Goal: Navigation & Orientation: Understand site structure

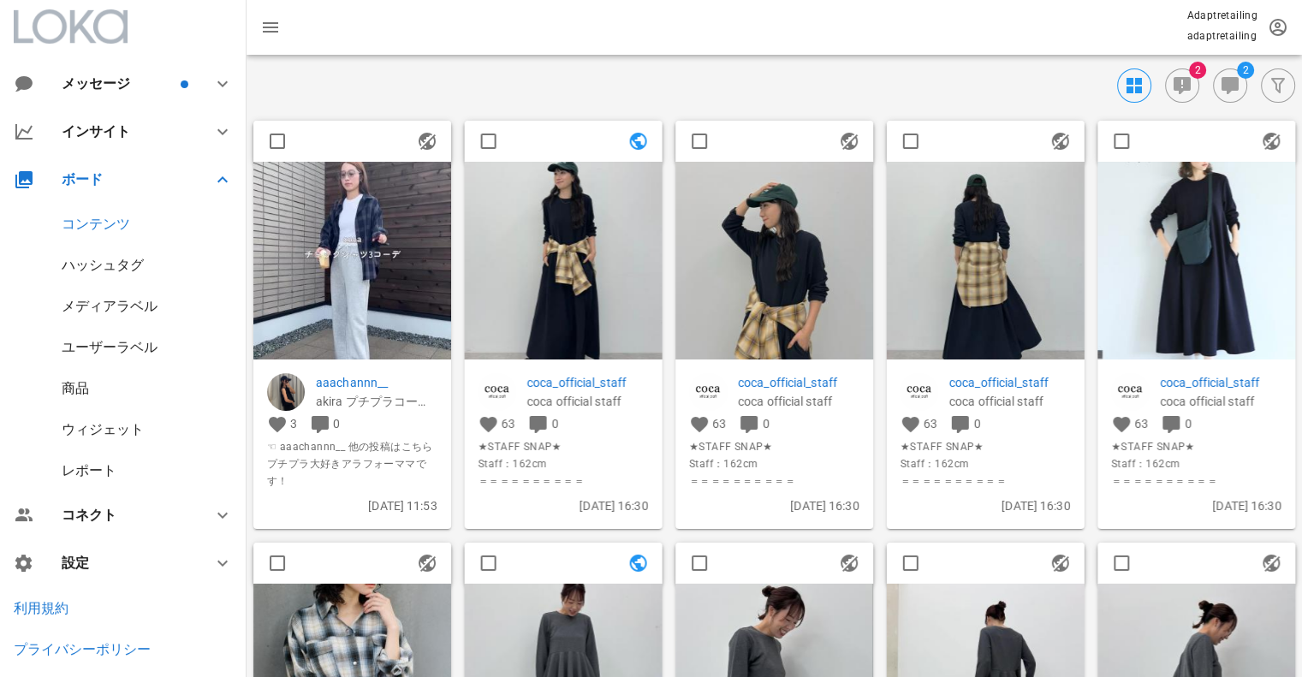
click at [388, 273] on img at bounding box center [352, 261] width 198 height 198
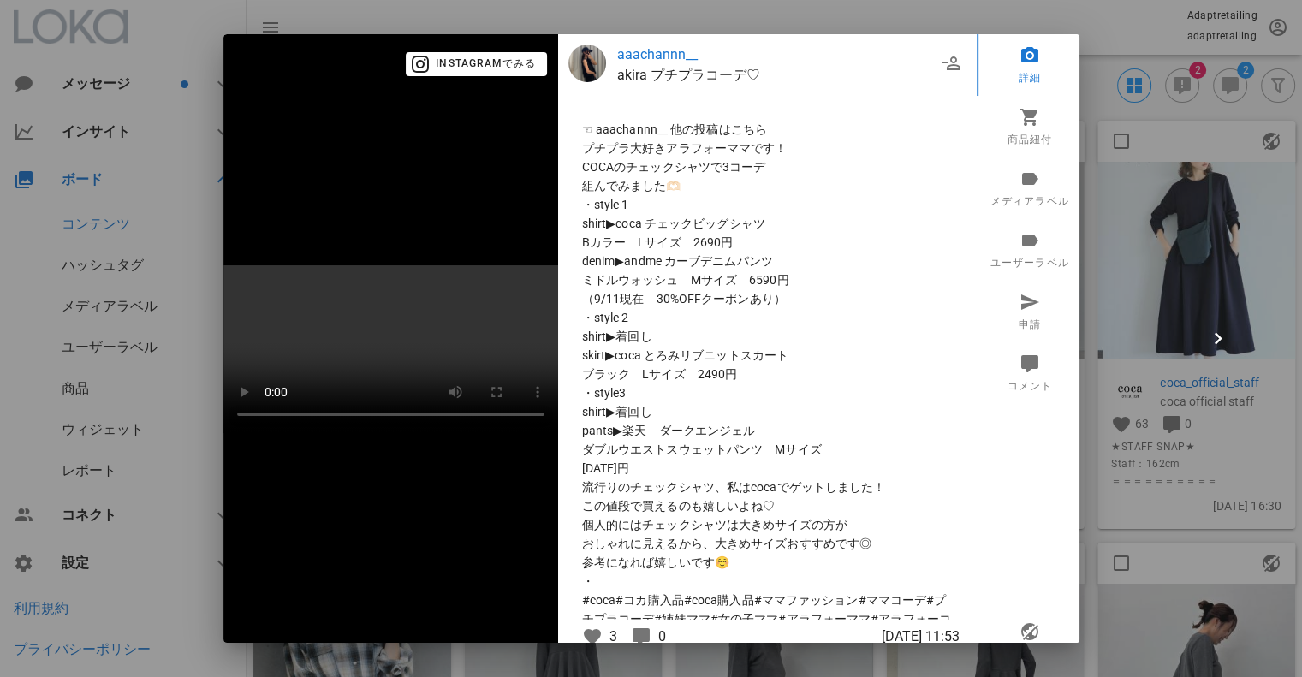
click at [1115, 270] on div at bounding box center [651, 338] width 1302 height 677
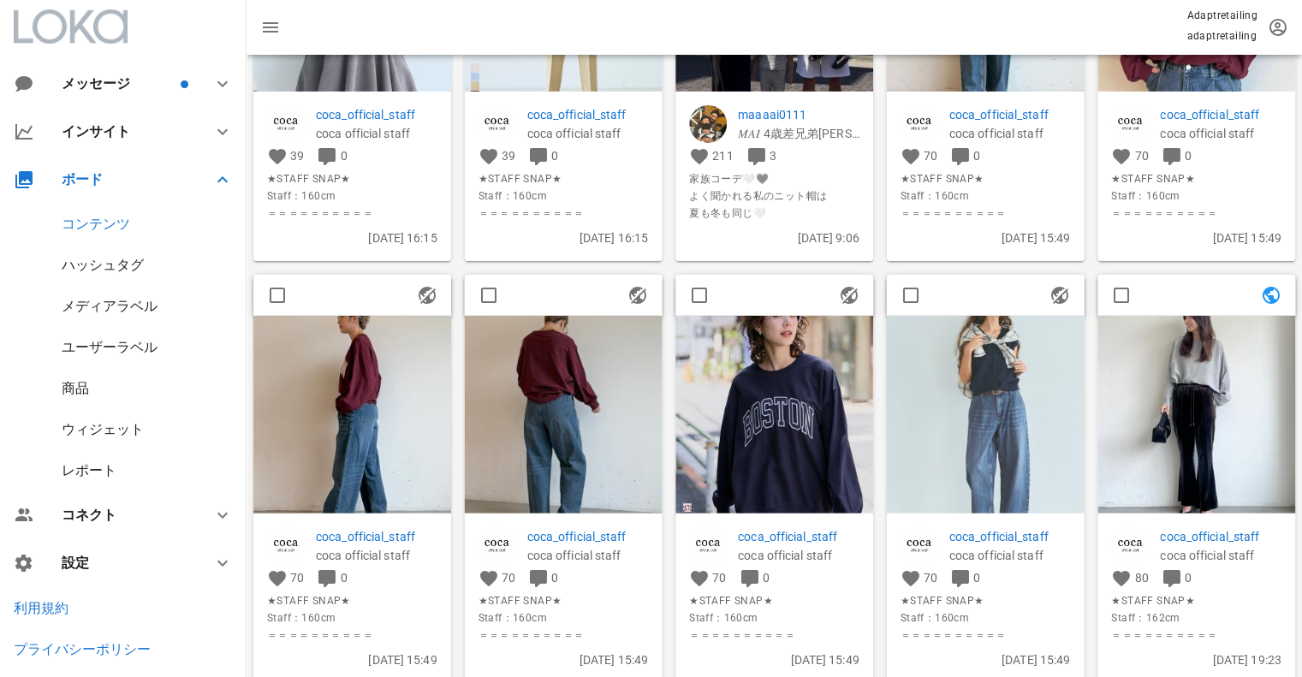
scroll to position [1198, 0]
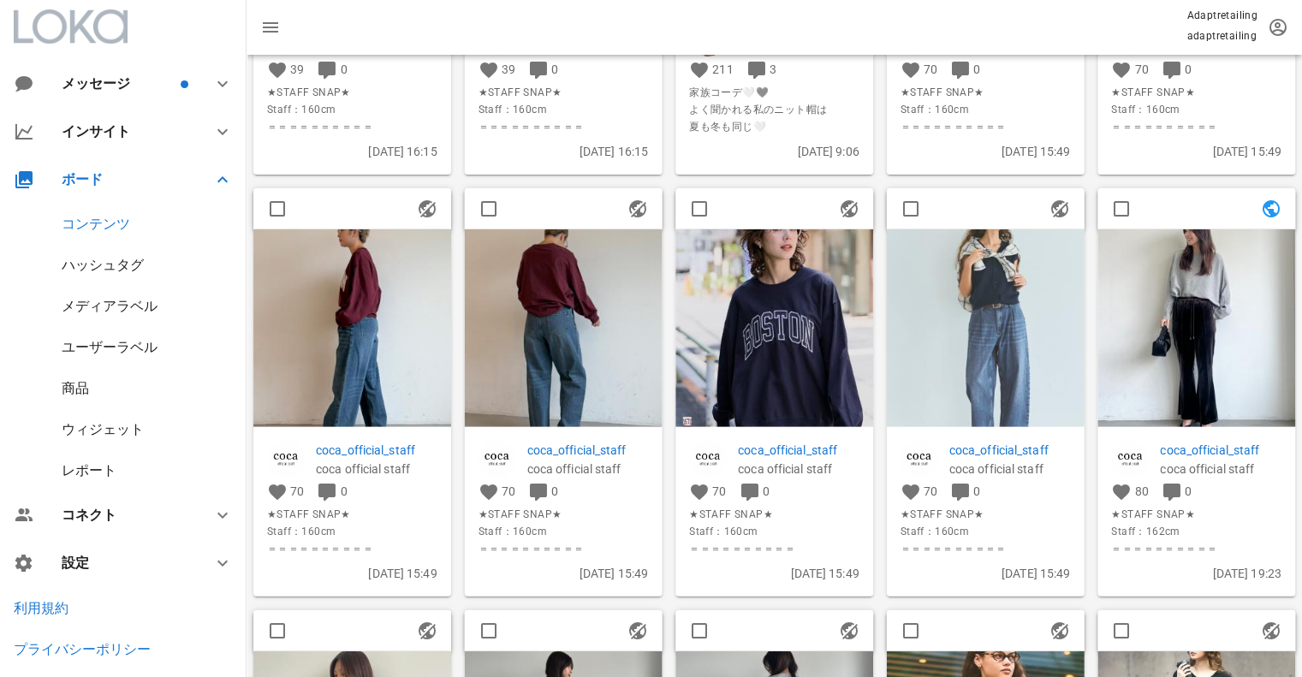
click at [74, 263] on div "ハッシュタグ" at bounding box center [103, 265] width 82 height 16
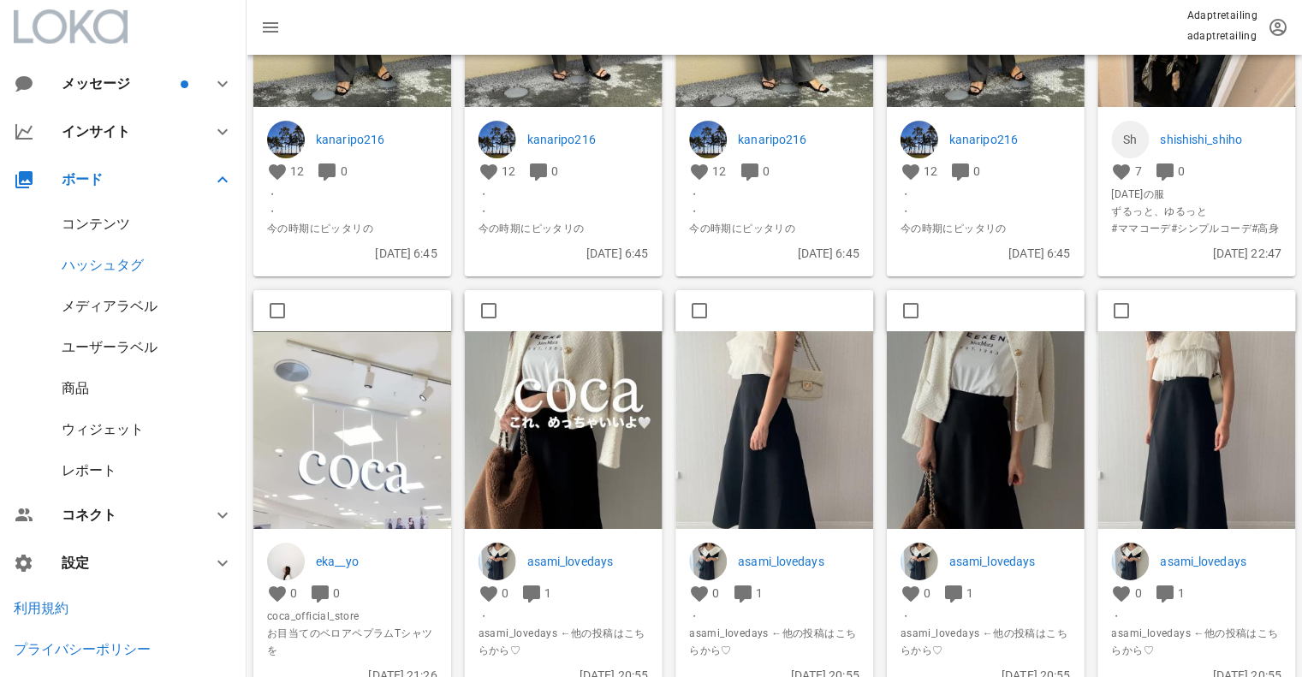
scroll to position [257, 0]
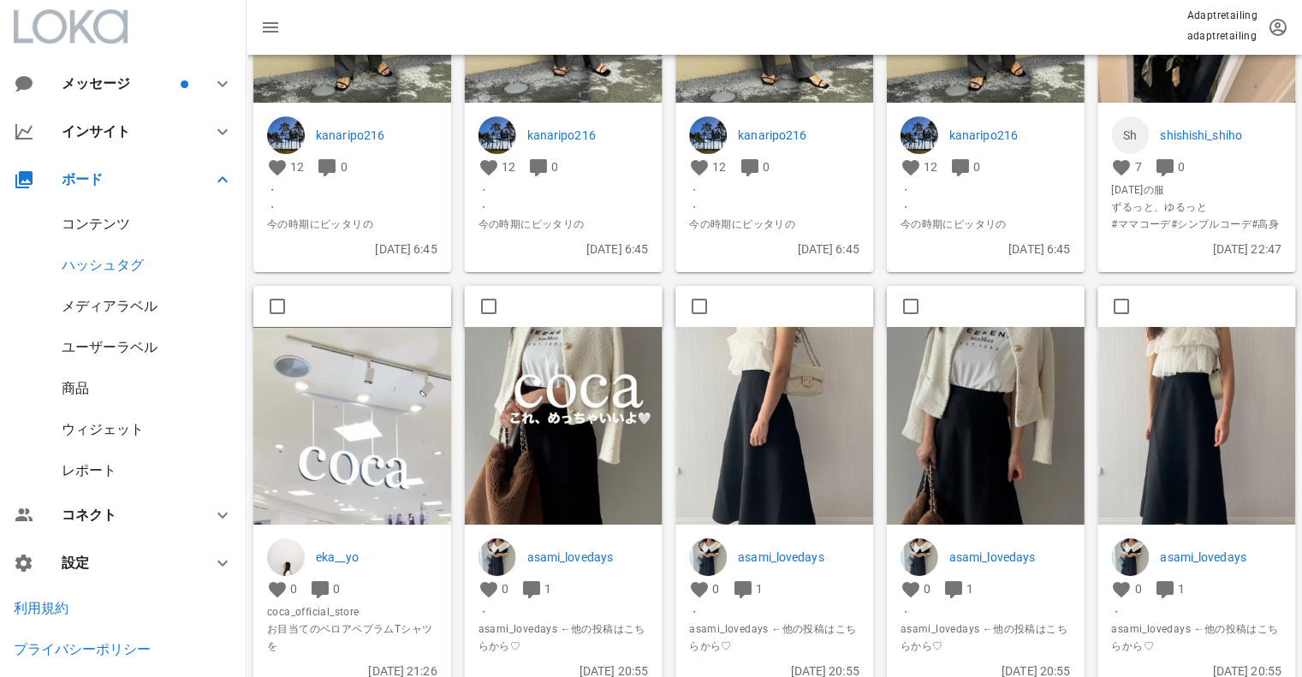
click at [532, 352] on img at bounding box center [564, 426] width 198 height 198
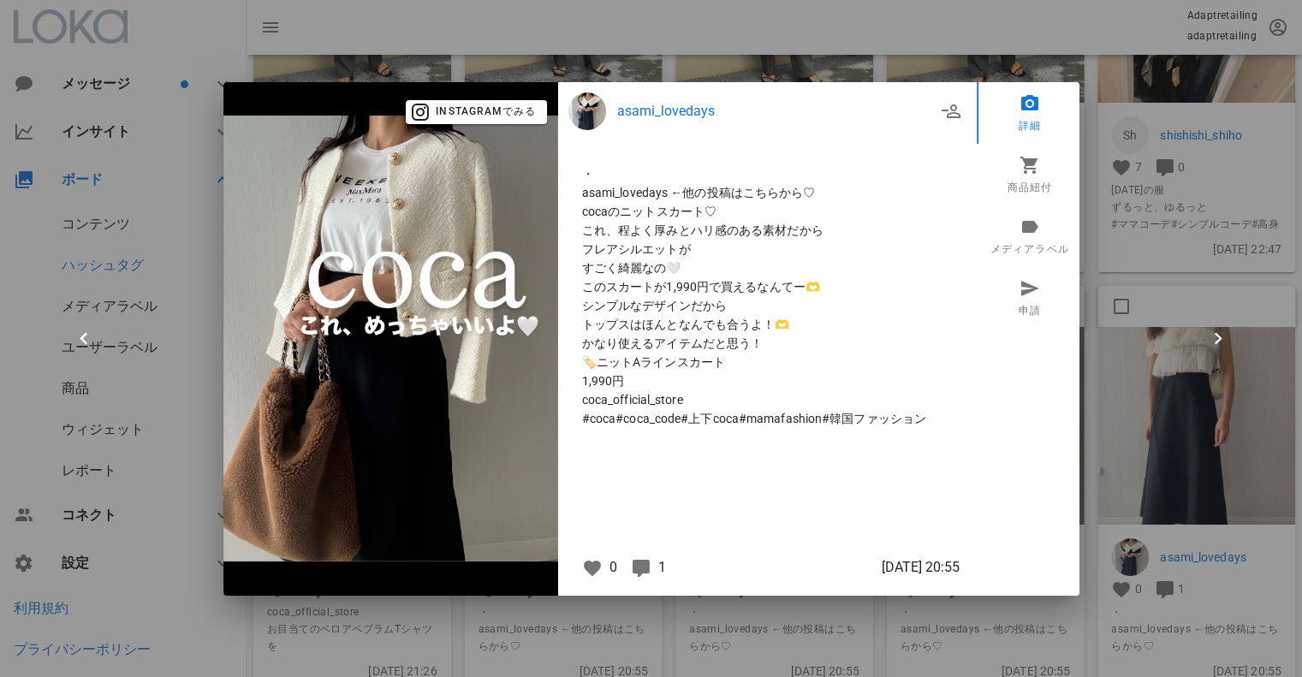
click at [1182, 293] on div at bounding box center [651, 338] width 1302 height 677
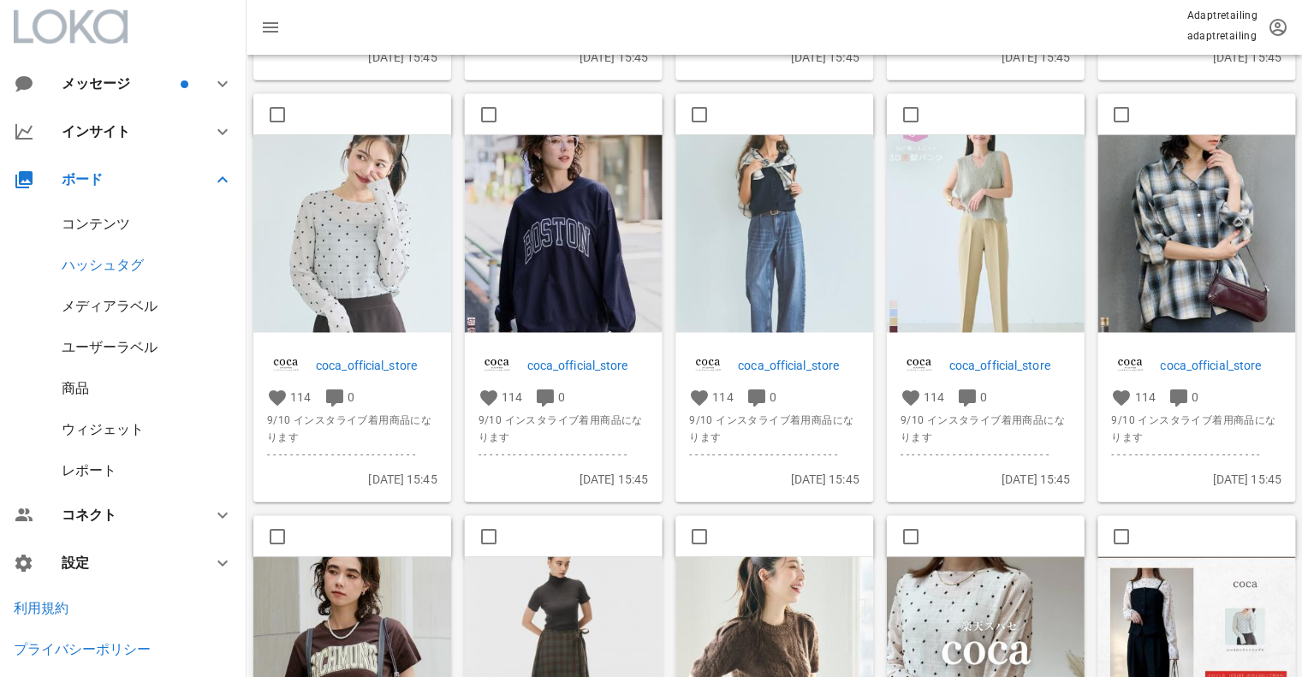
scroll to position [2139, 0]
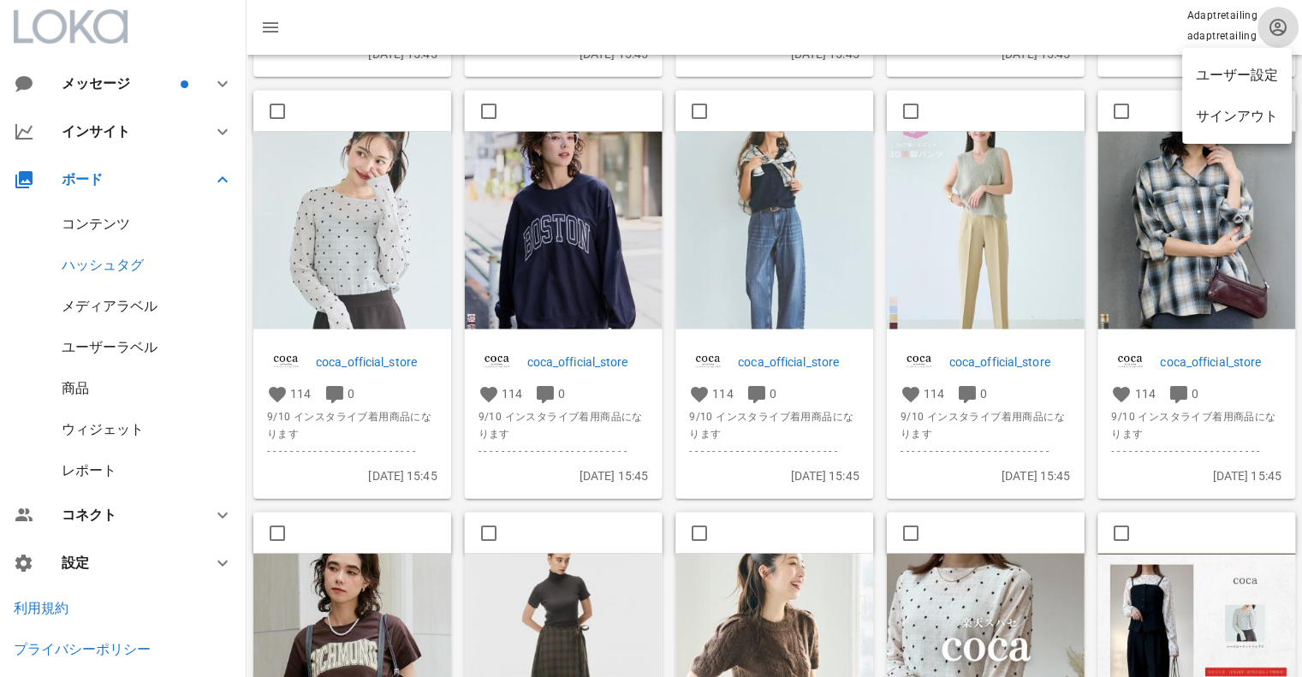
click at [1287, 20] on span "button" at bounding box center [1277, 27] width 41 height 21
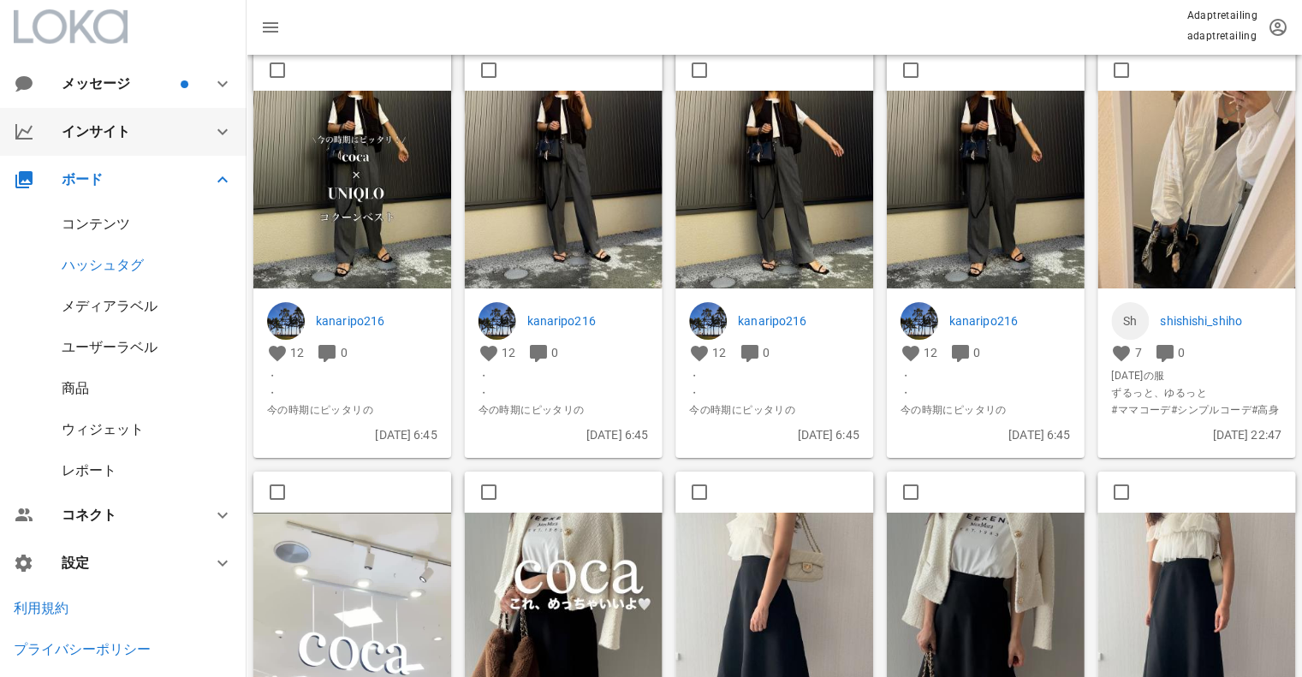
scroll to position [0, 0]
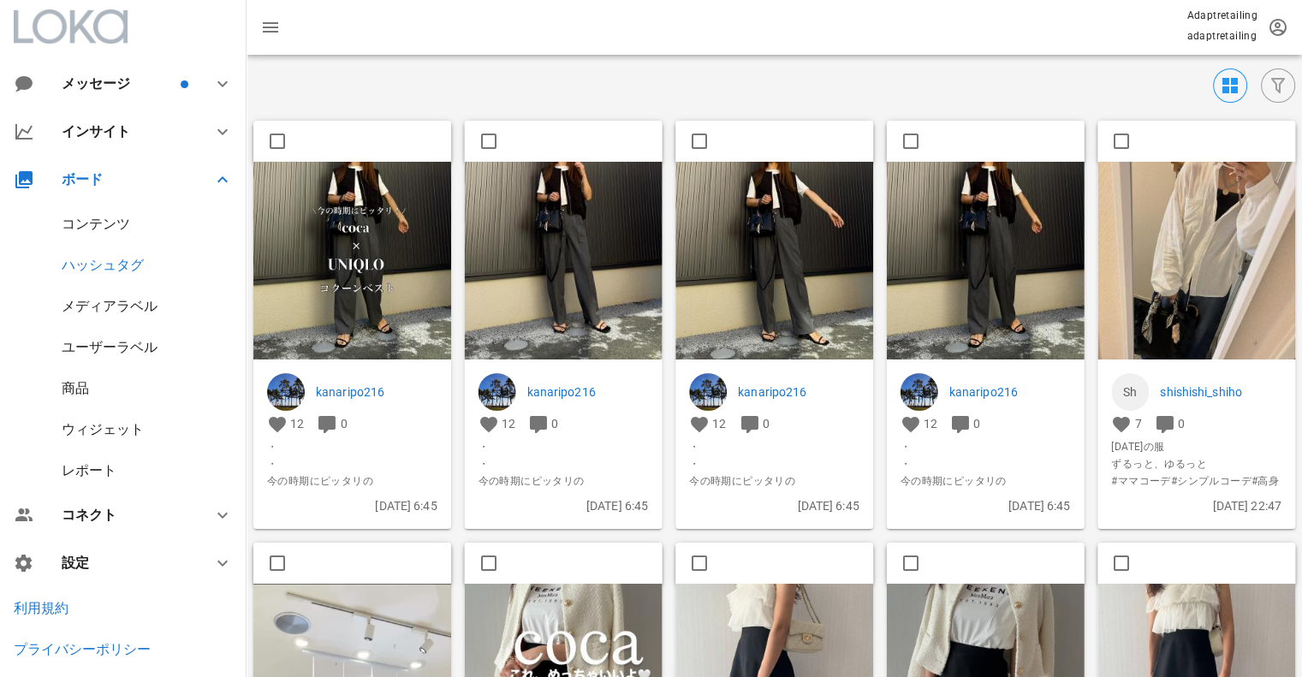
click at [1224, 18] on p "Adaptretailing" at bounding box center [1221, 15] width 71 height 17
click at [1219, 37] on p "adaptretailing" at bounding box center [1221, 35] width 71 height 17
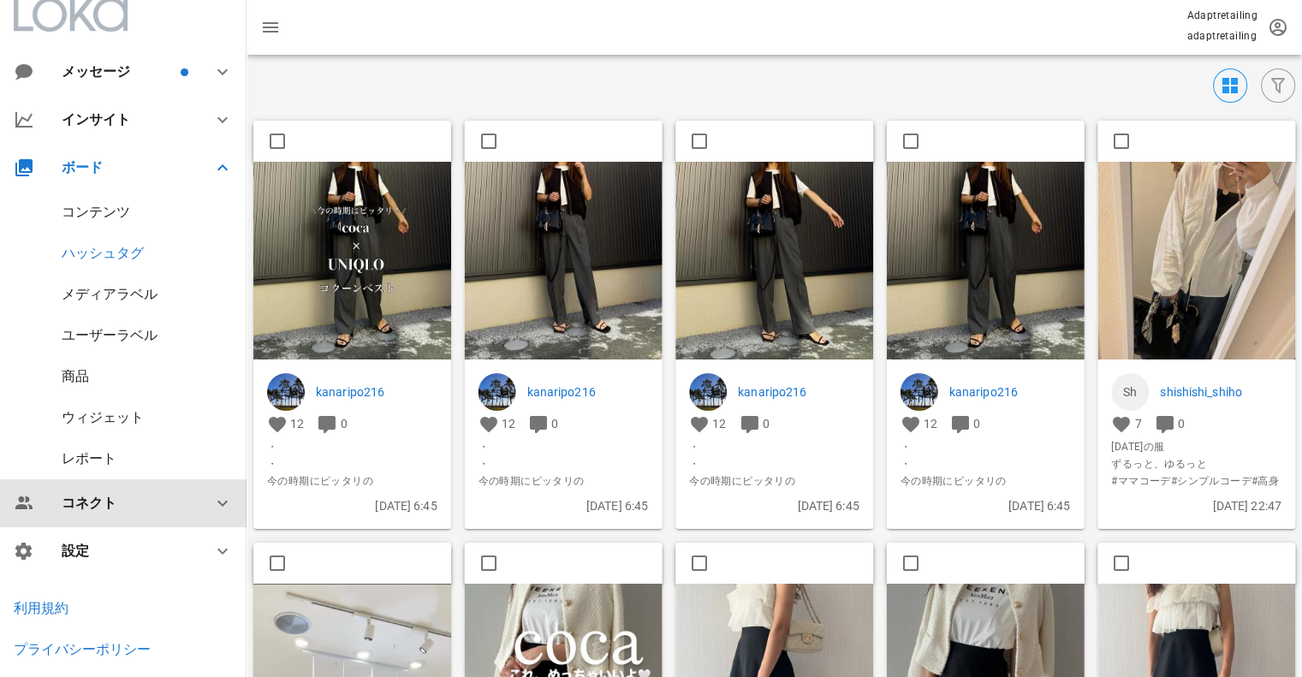
click at [212, 495] on icon at bounding box center [222, 503] width 21 height 21
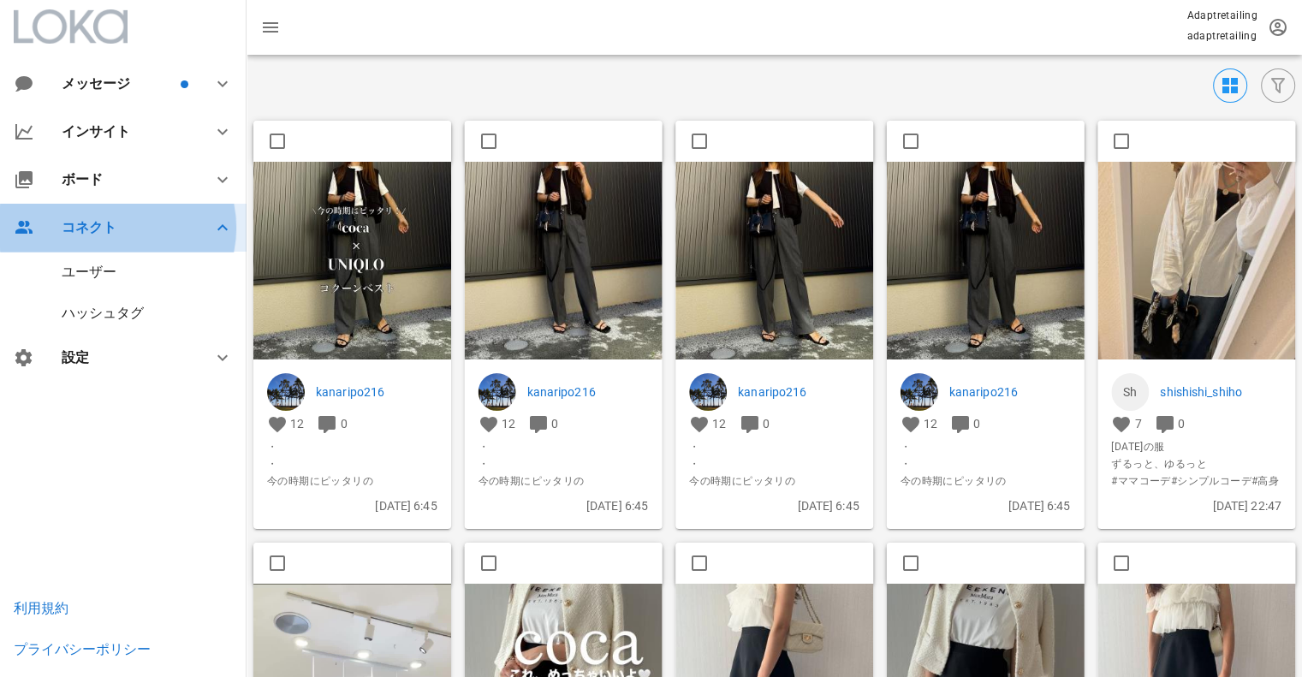
scroll to position [0, 0]
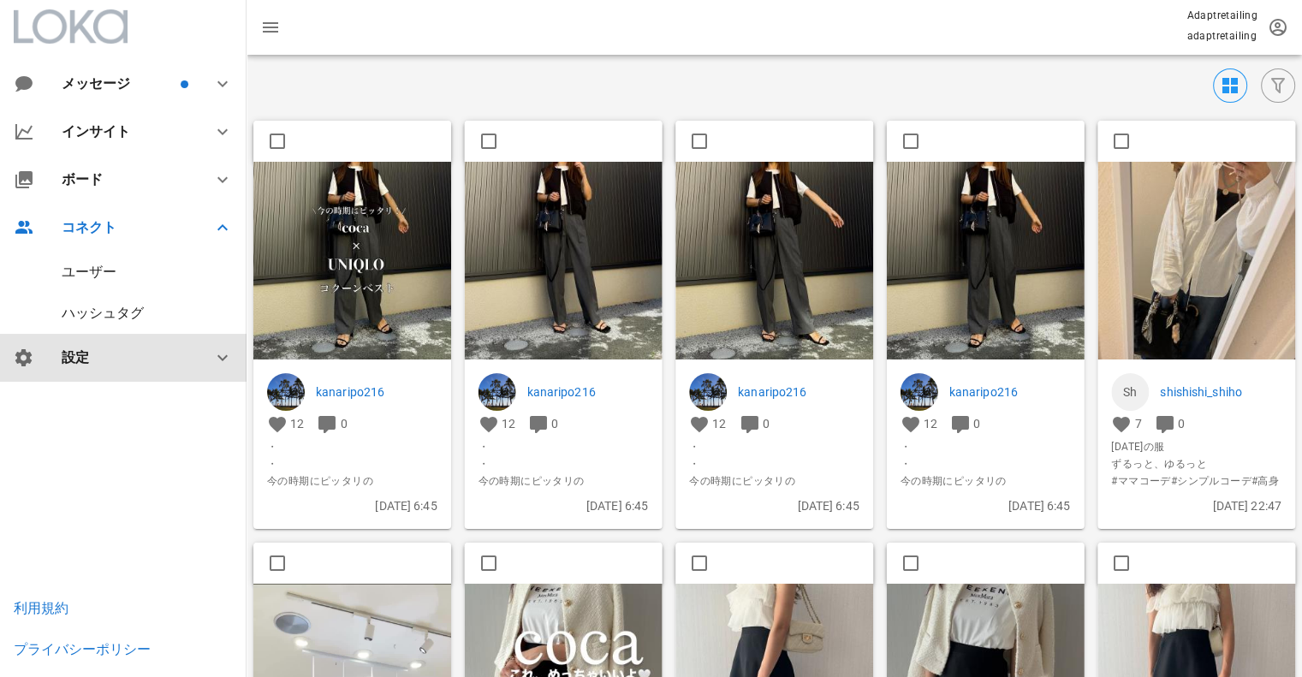
click at [91, 359] on div "設定" at bounding box center [127, 357] width 130 height 16
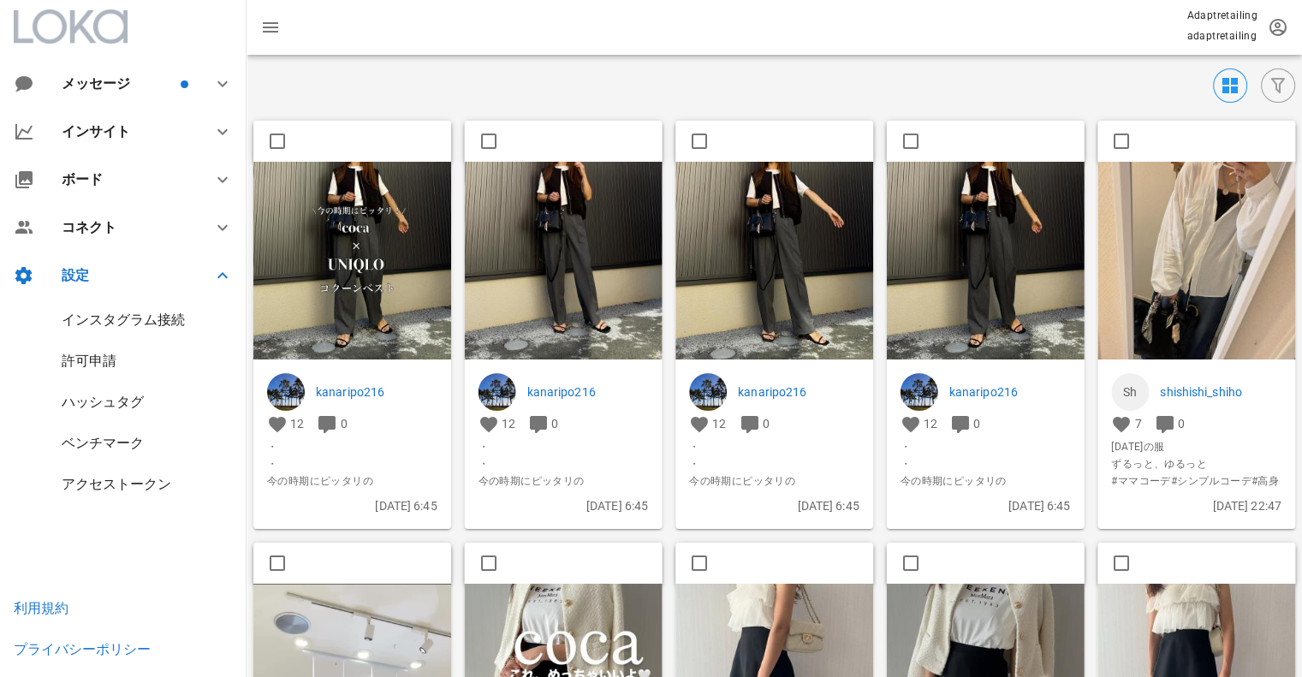
click at [116, 322] on div "インスタグラム接続" at bounding box center [123, 319] width 123 height 16
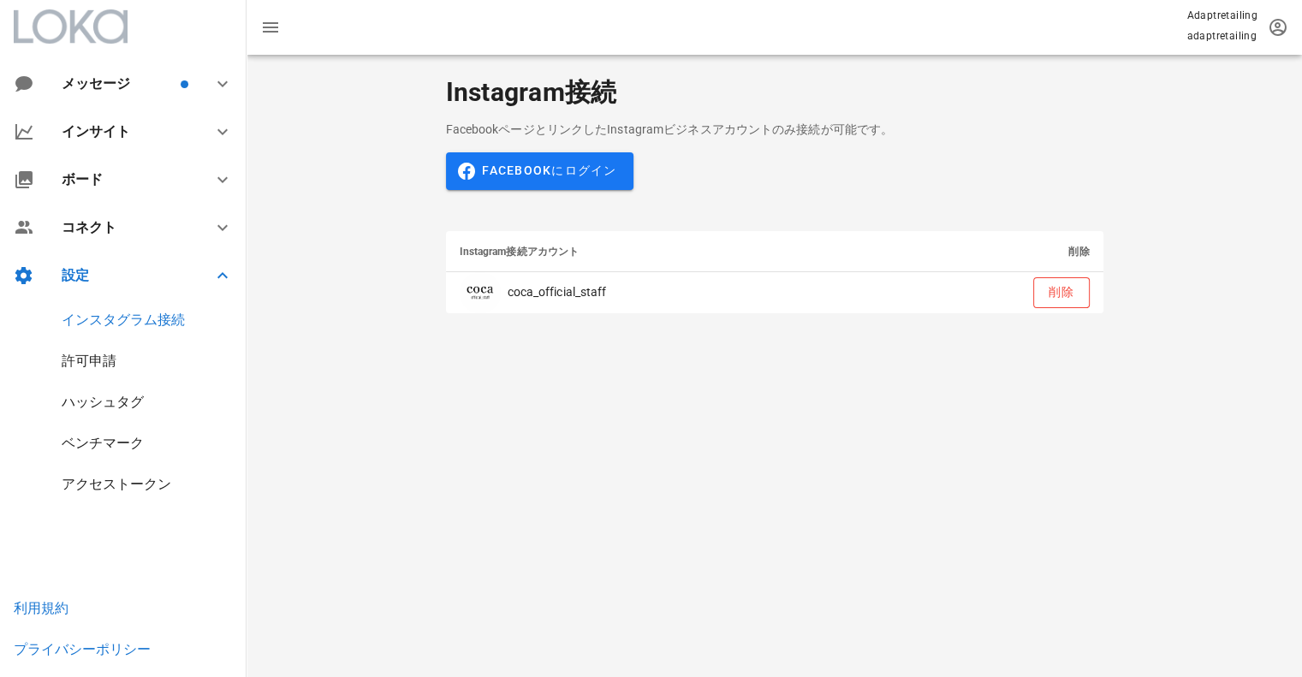
click at [522, 251] on span "Instagram接続アカウント" at bounding box center [520, 252] width 120 height 12
click at [111, 398] on div "ハッシュタグ" at bounding box center [103, 402] width 82 height 16
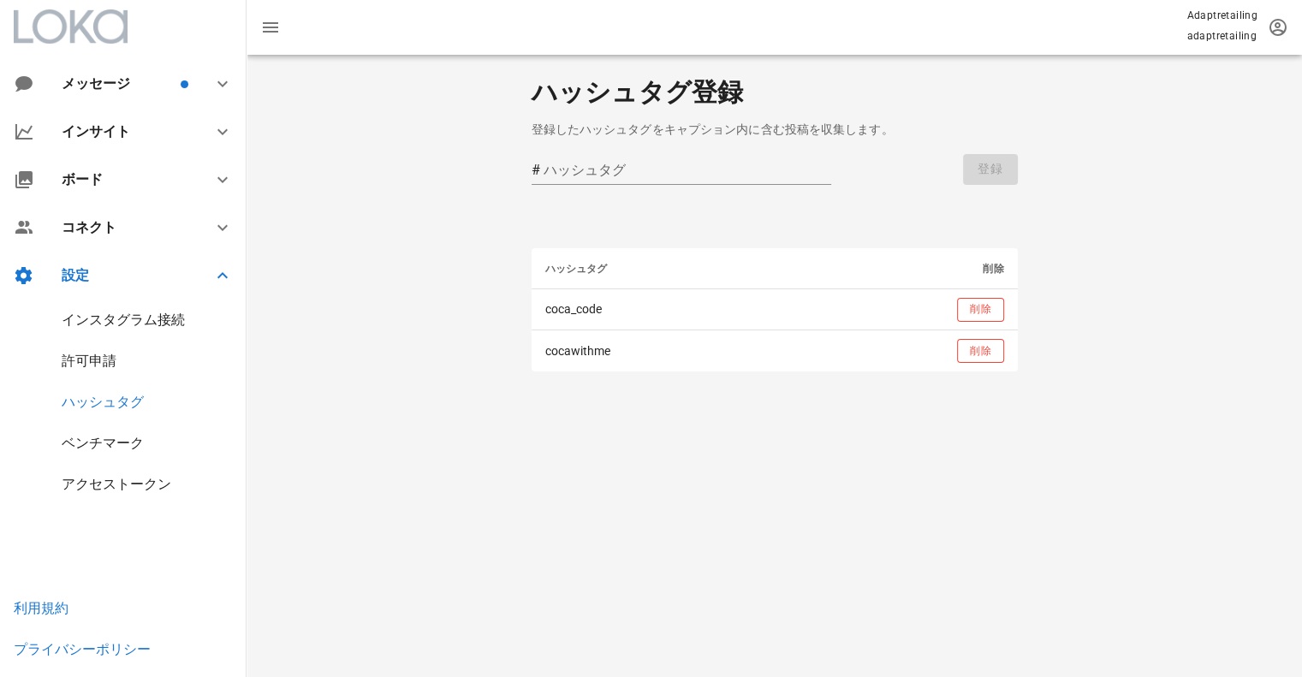
click at [106, 451] on div "ベンチマーク" at bounding box center [103, 443] width 82 height 16
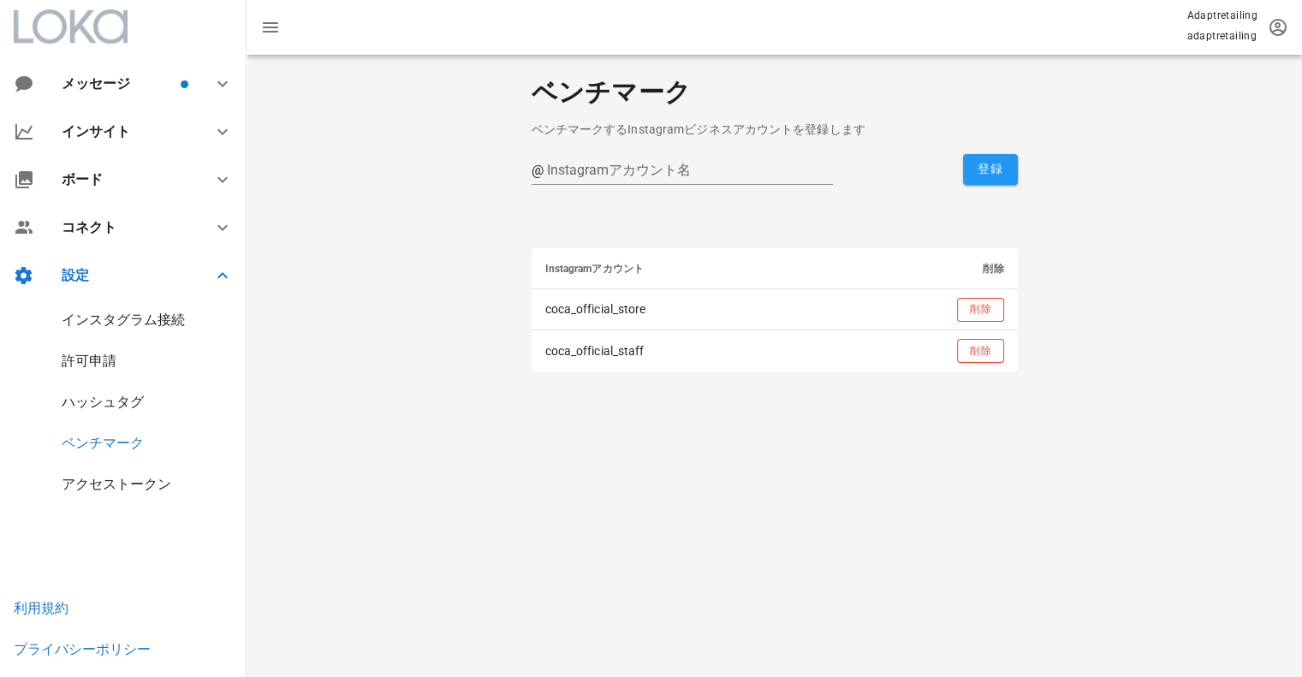
click at [103, 472] on div "アクセストークン" at bounding box center [123, 484] width 246 height 41
click at [103, 481] on div "アクセストークン" at bounding box center [117, 484] width 110 height 16
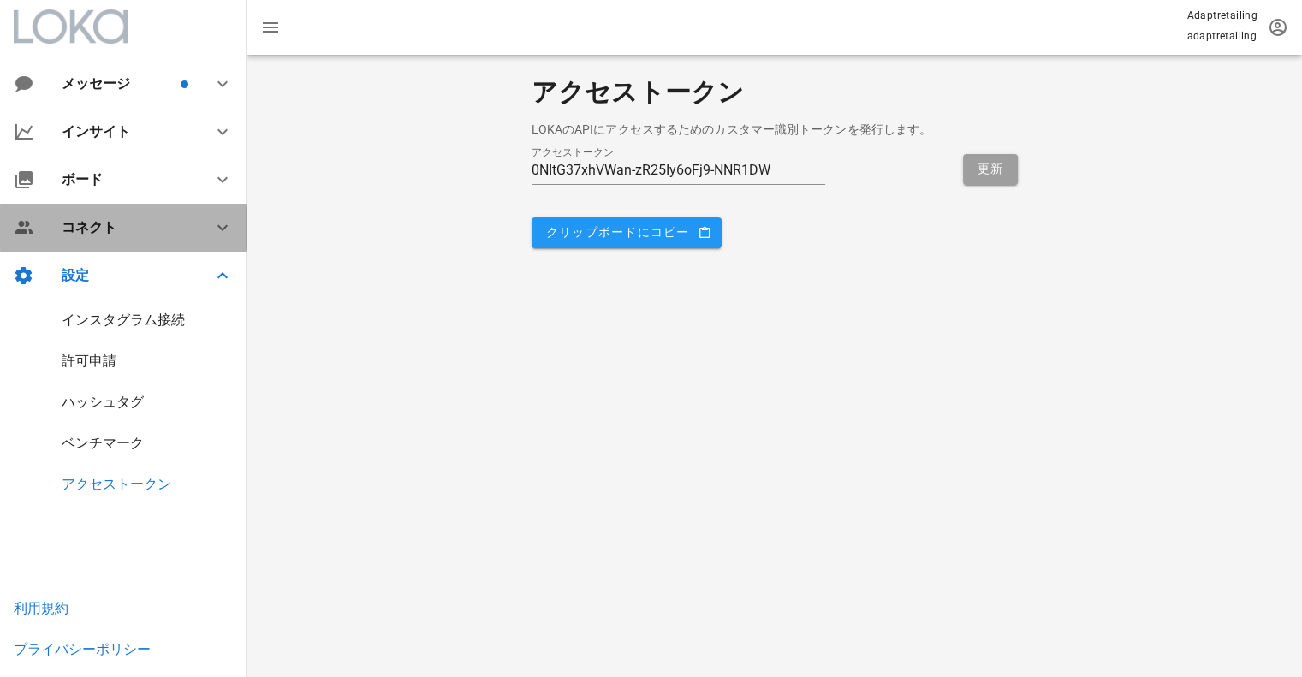
click at [222, 232] on icon at bounding box center [222, 227] width 21 height 21
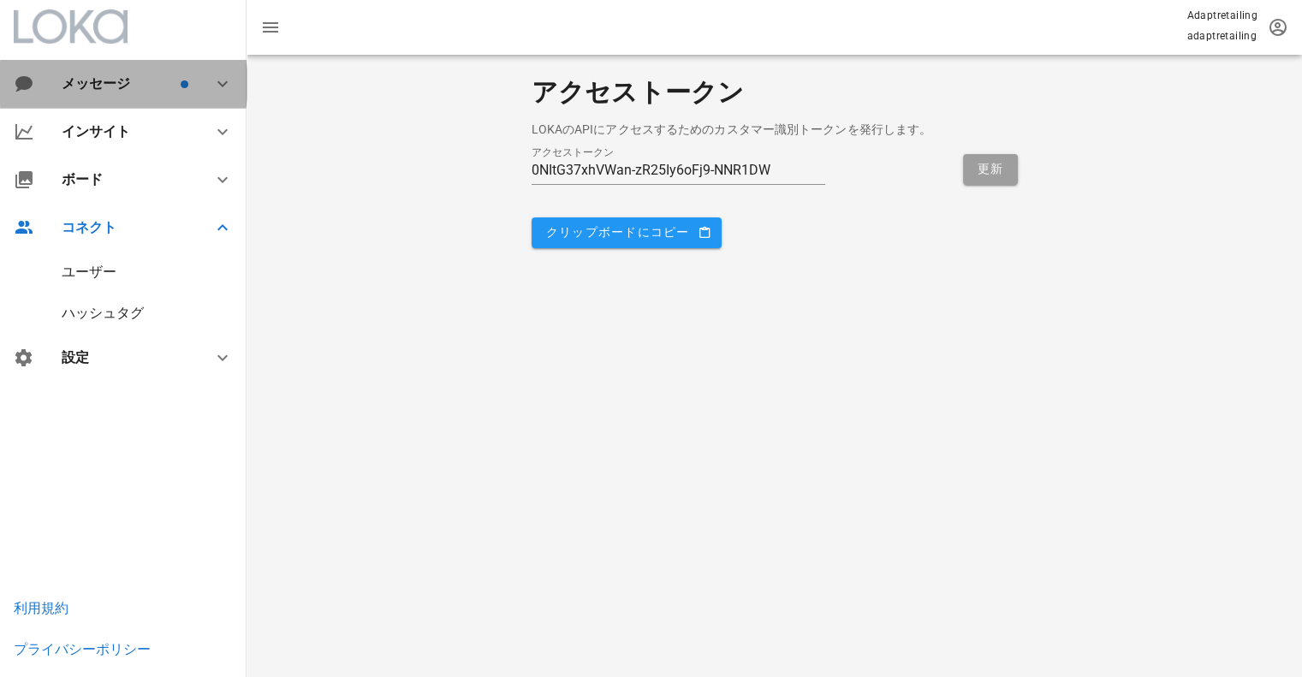
click at [213, 90] on icon at bounding box center [222, 84] width 21 height 21
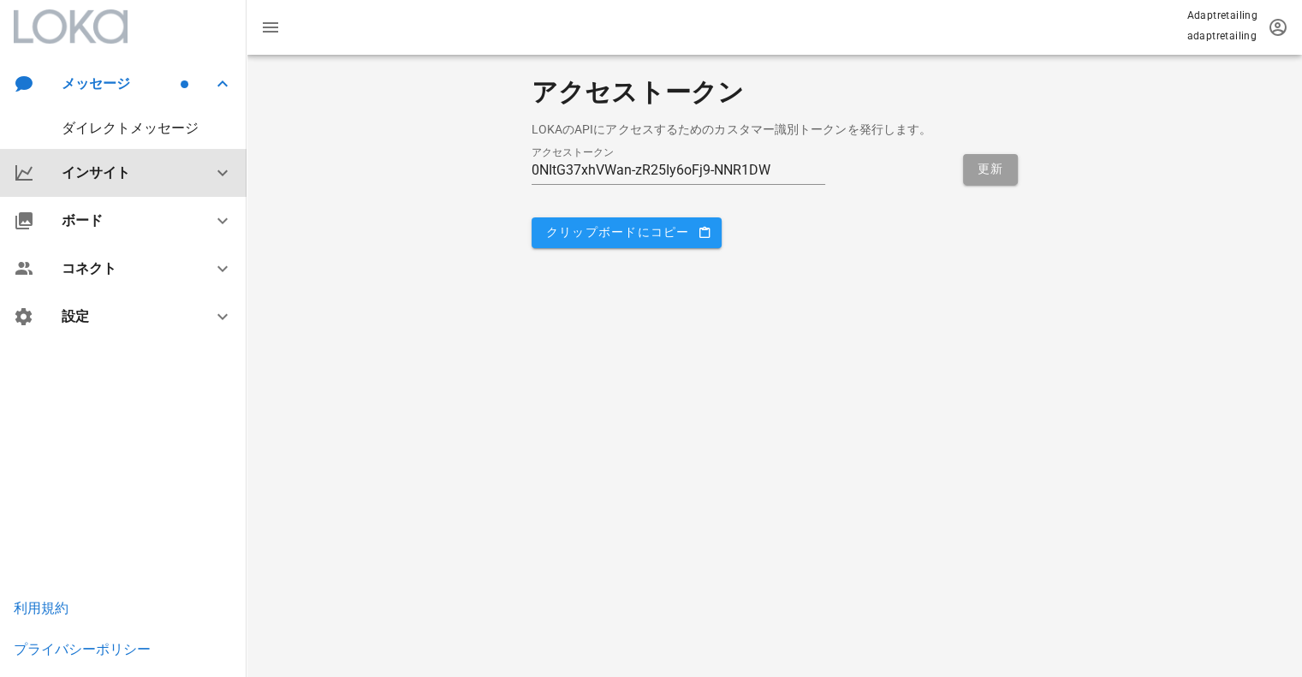
click at [217, 173] on icon at bounding box center [222, 173] width 21 height 21
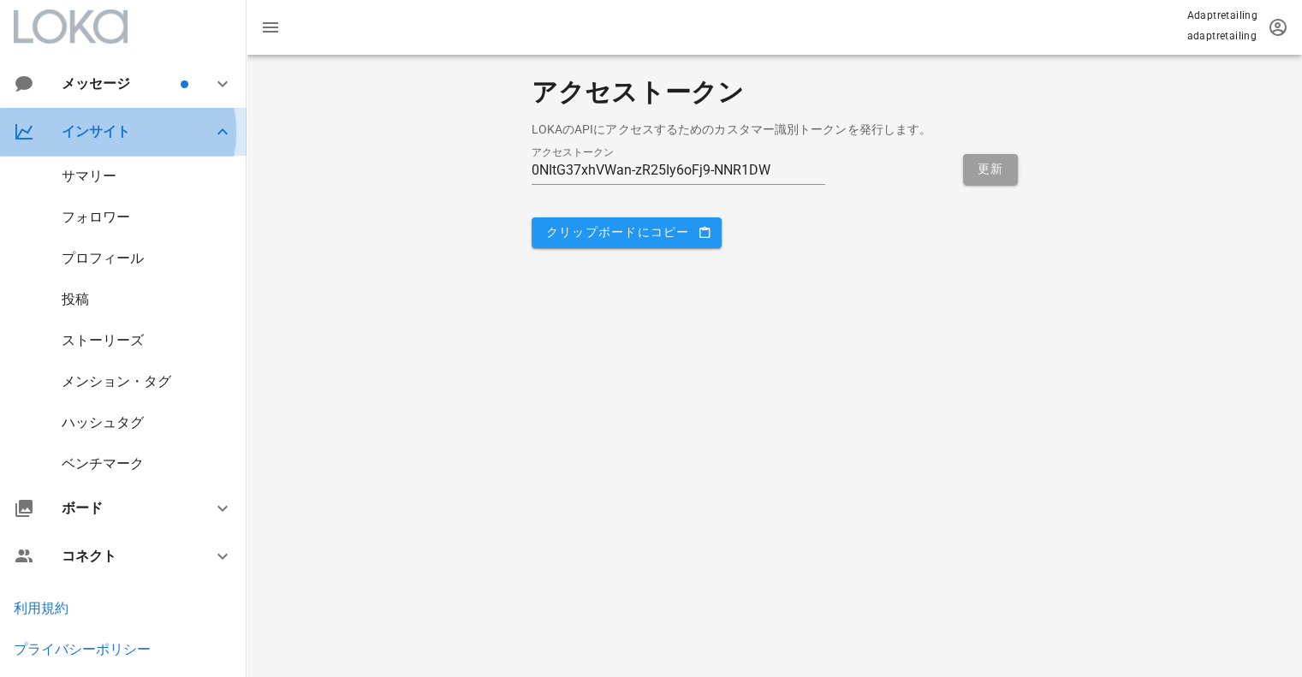
click at [197, 141] on div at bounding box center [212, 132] width 41 height 21
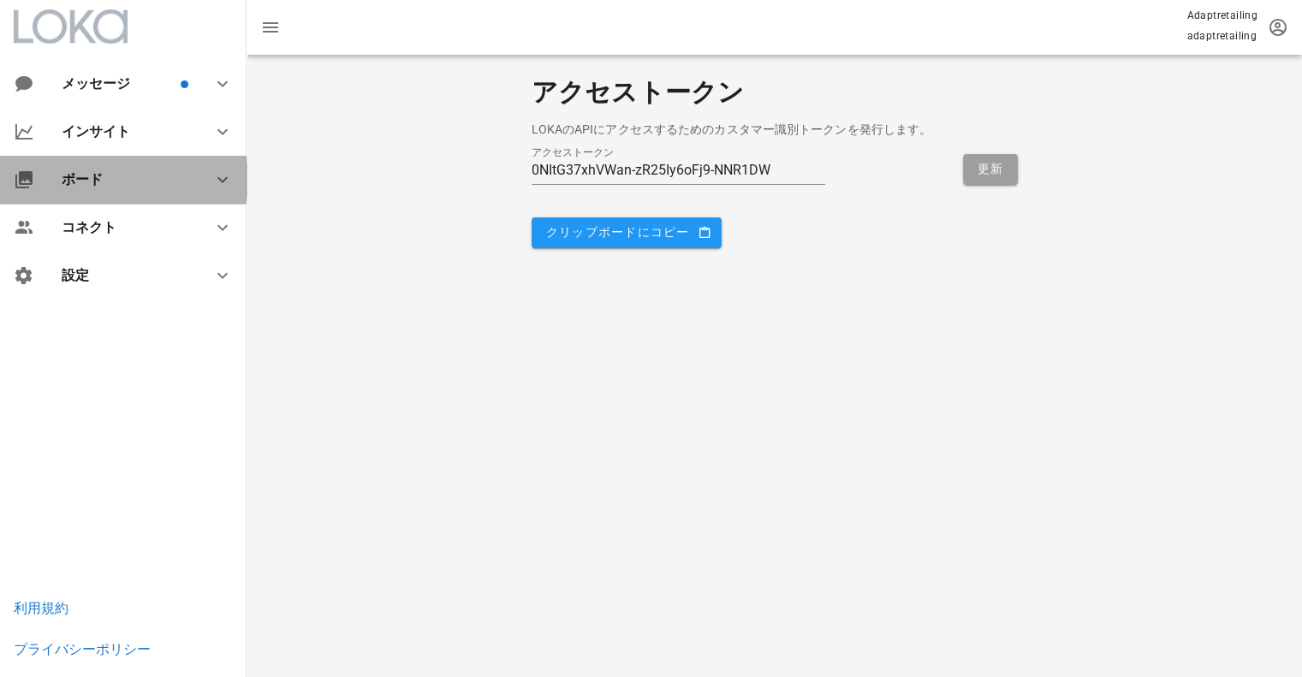
click at [228, 174] on icon at bounding box center [222, 179] width 21 height 21
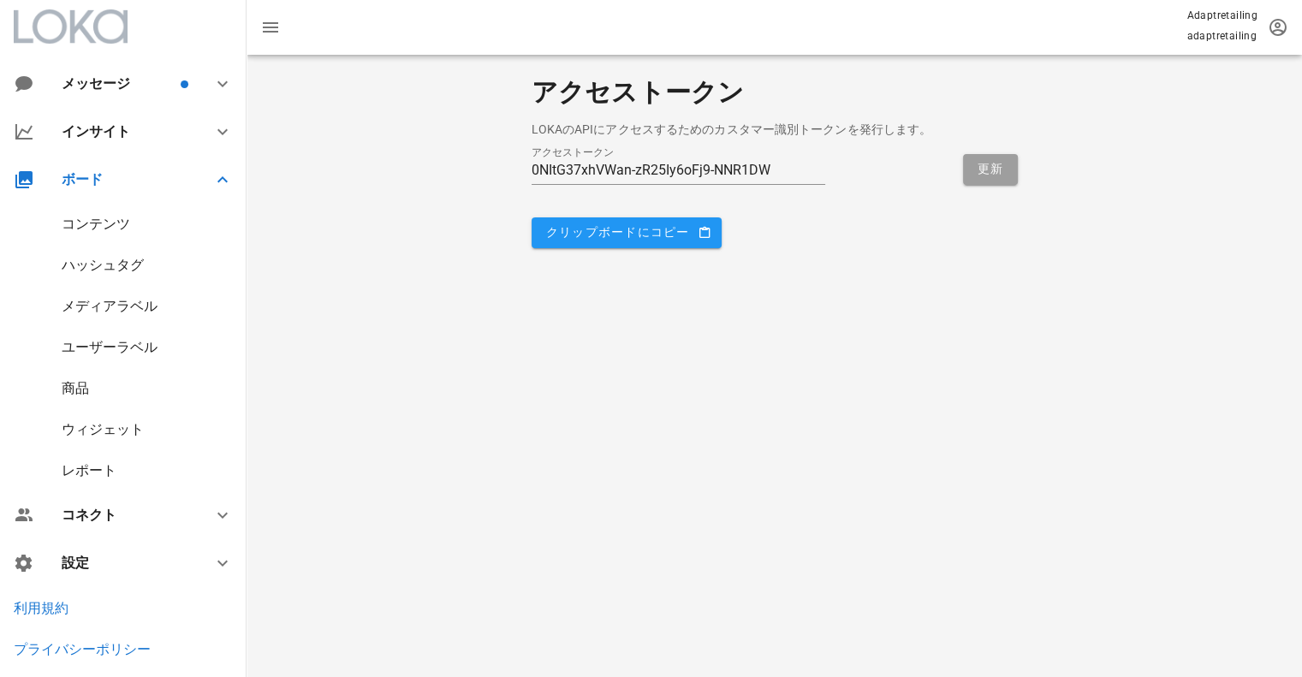
click at [123, 264] on div "ハッシュタグ" at bounding box center [103, 265] width 82 height 16
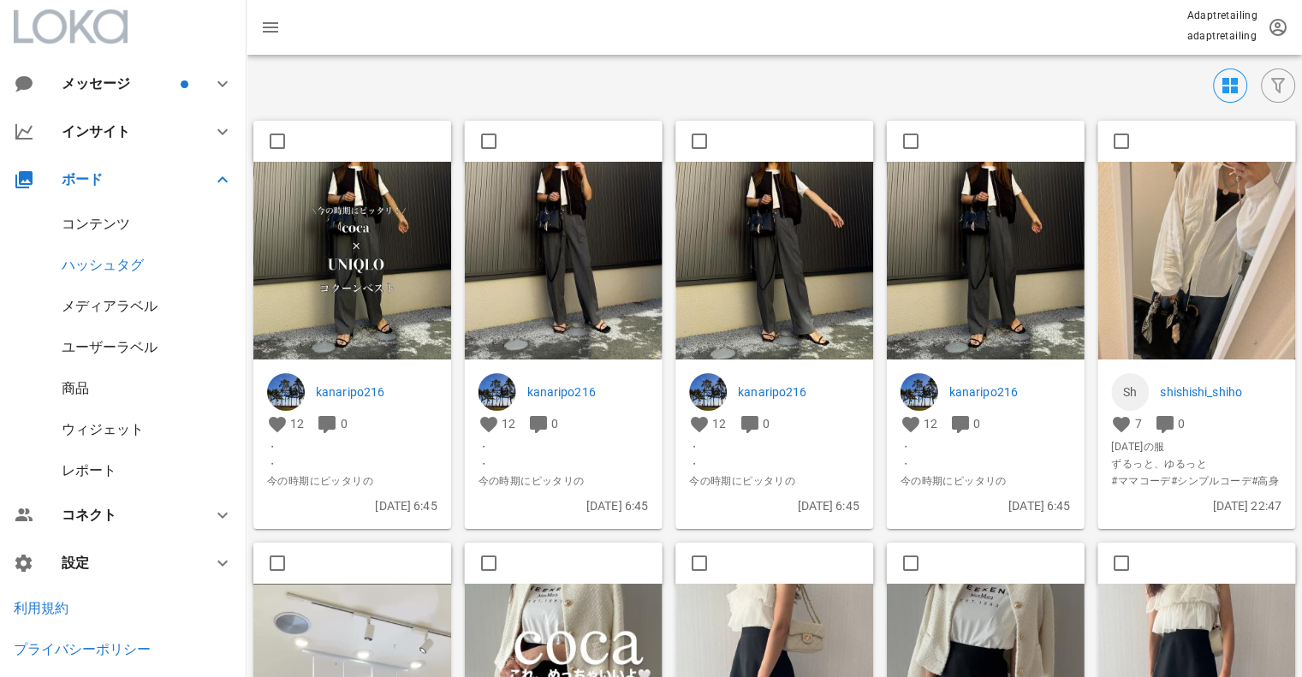
click at [395, 202] on img at bounding box center [352, 261] width 198 height 198
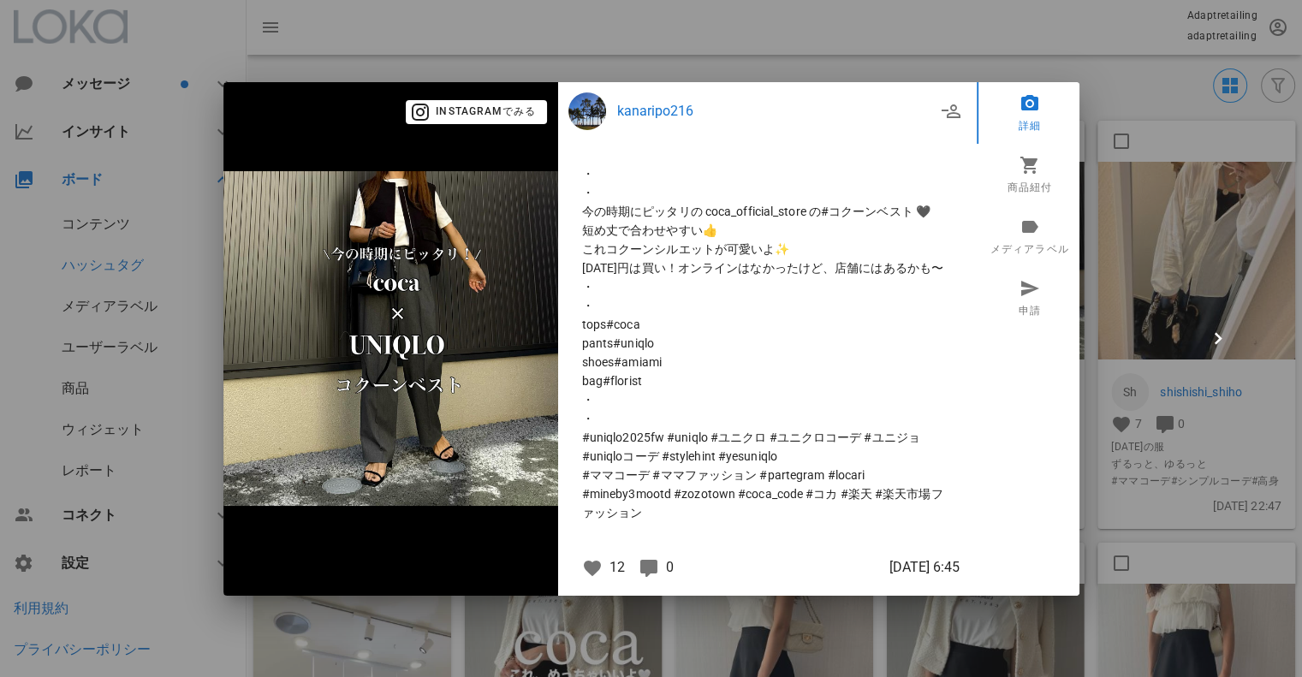
click at [810, 55] on div at bounding box center [651, 338] width 1302 height 677
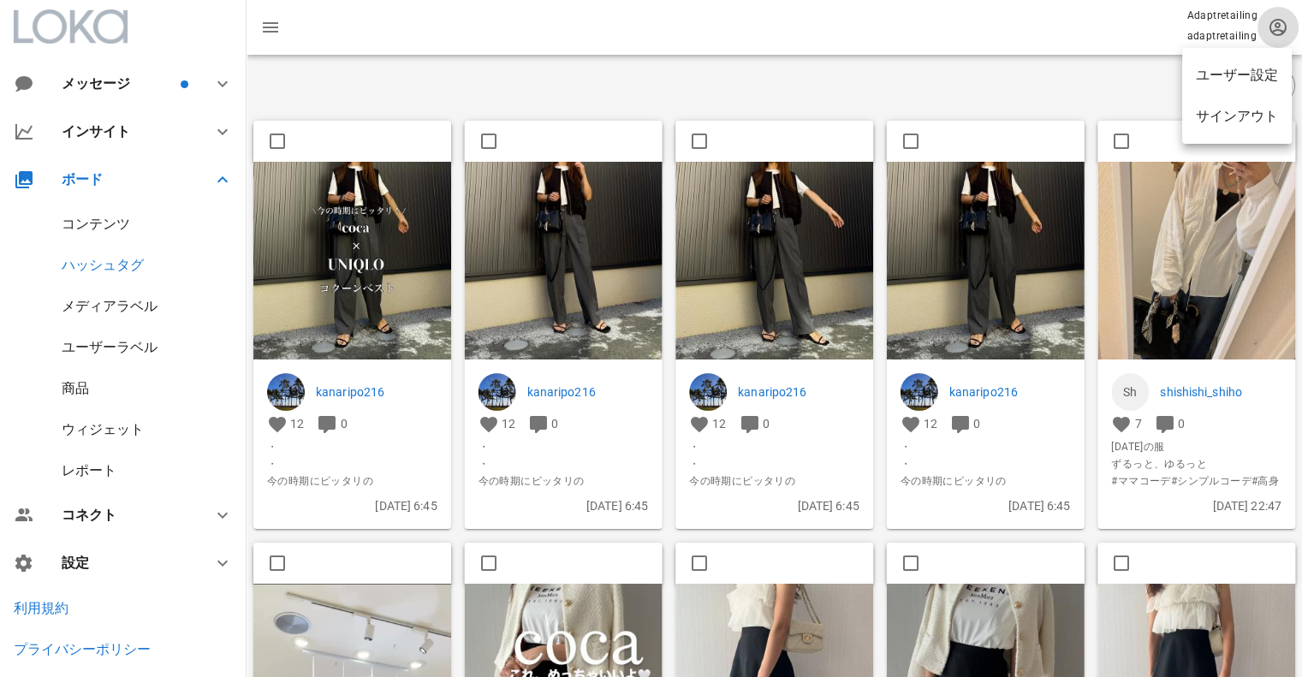
click at [1273, 20] on icon "button" at bounding box center [1277, 27] width 21 height 21
click at [1249, 71] on div "ユーザー設定" at bounding box center [1237, 75] width 82 height 16
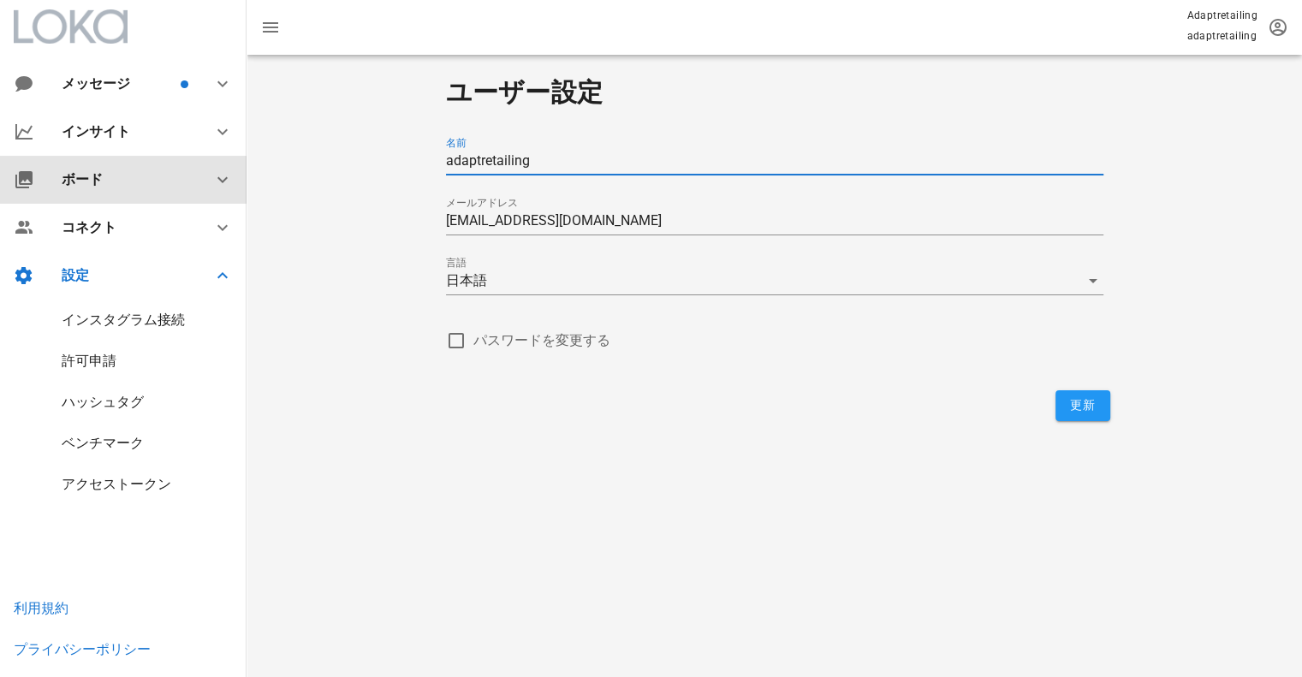
click at [130, 178] on div "ボード" at bounding box center [127, 179] width 130 height 16
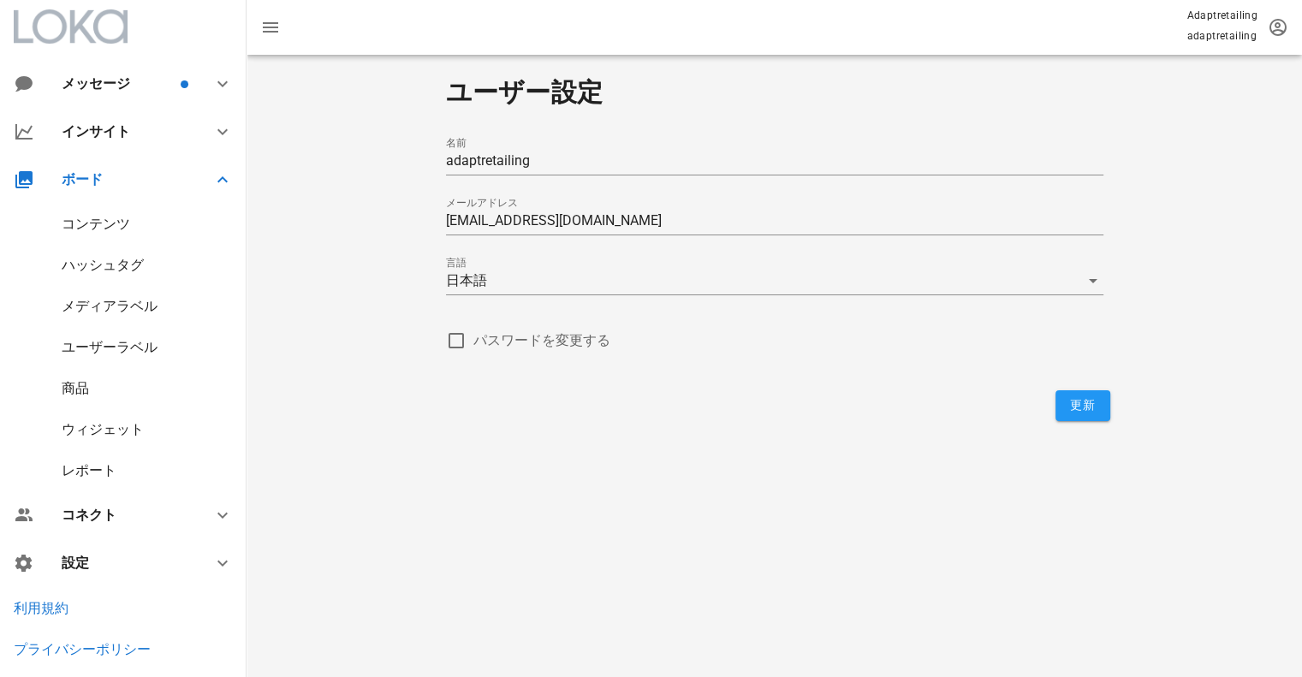
click at [110, 227] on div "コンテンツ" at bounding box center [96, 224] width 68 height 16
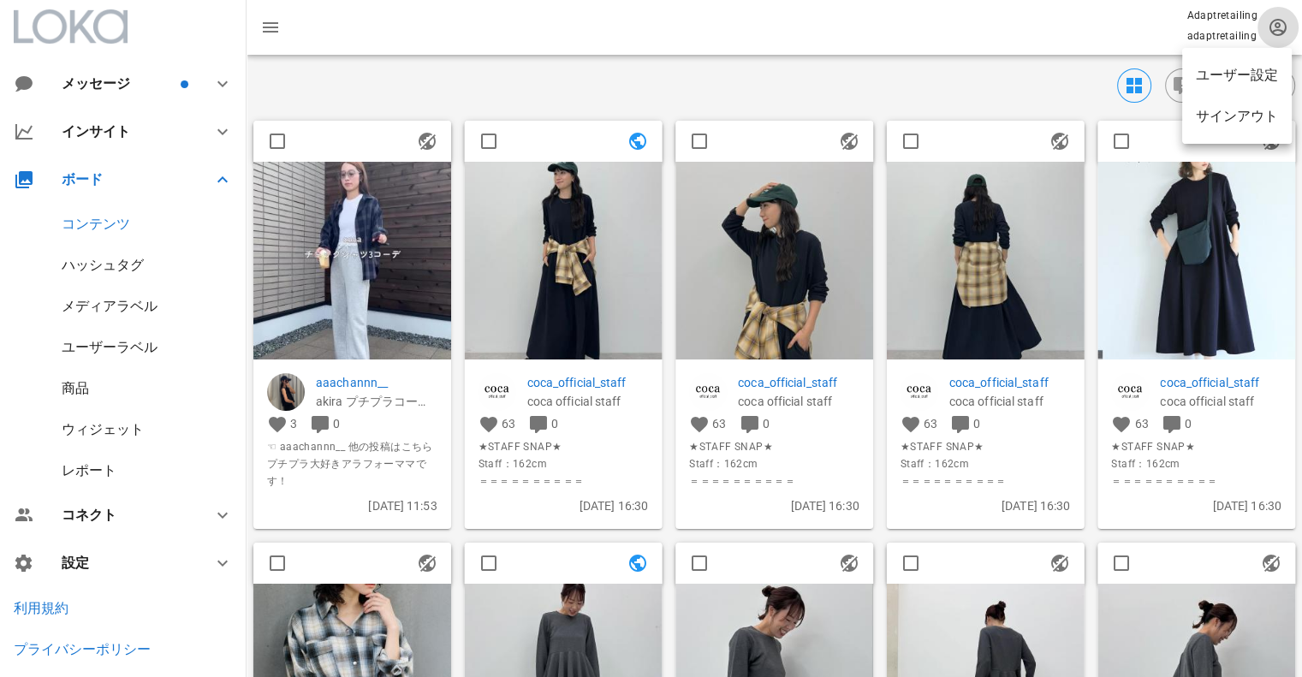
click at [1271, 24] on icon "button" at bounding box center [1277, 27] width 21 height 21
click at [1277, 28] on icon "button" at bounding box center [1277, 27] width 21 height 21
click at [1270, 68] on div "ユーザー設定" at bounding box center [1237, 75] width 82 height 16
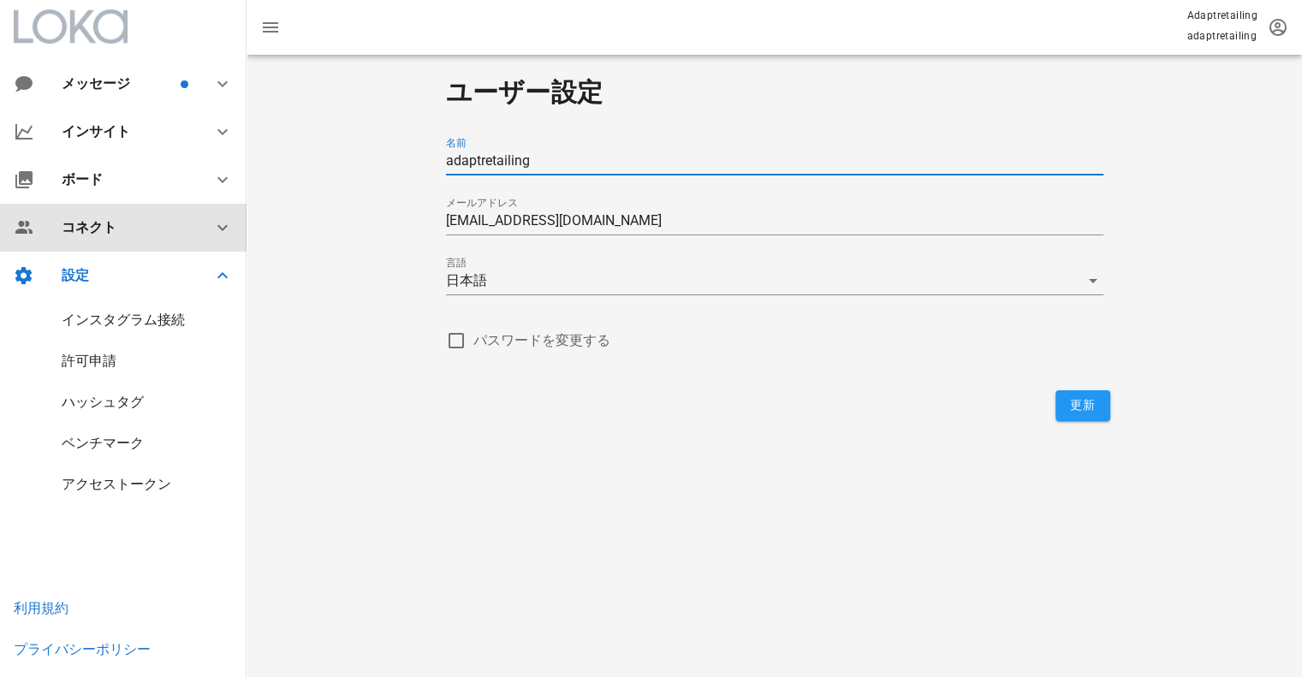
click at [217, 220] on icon at bounding box center [222, 227] width 21 height 21
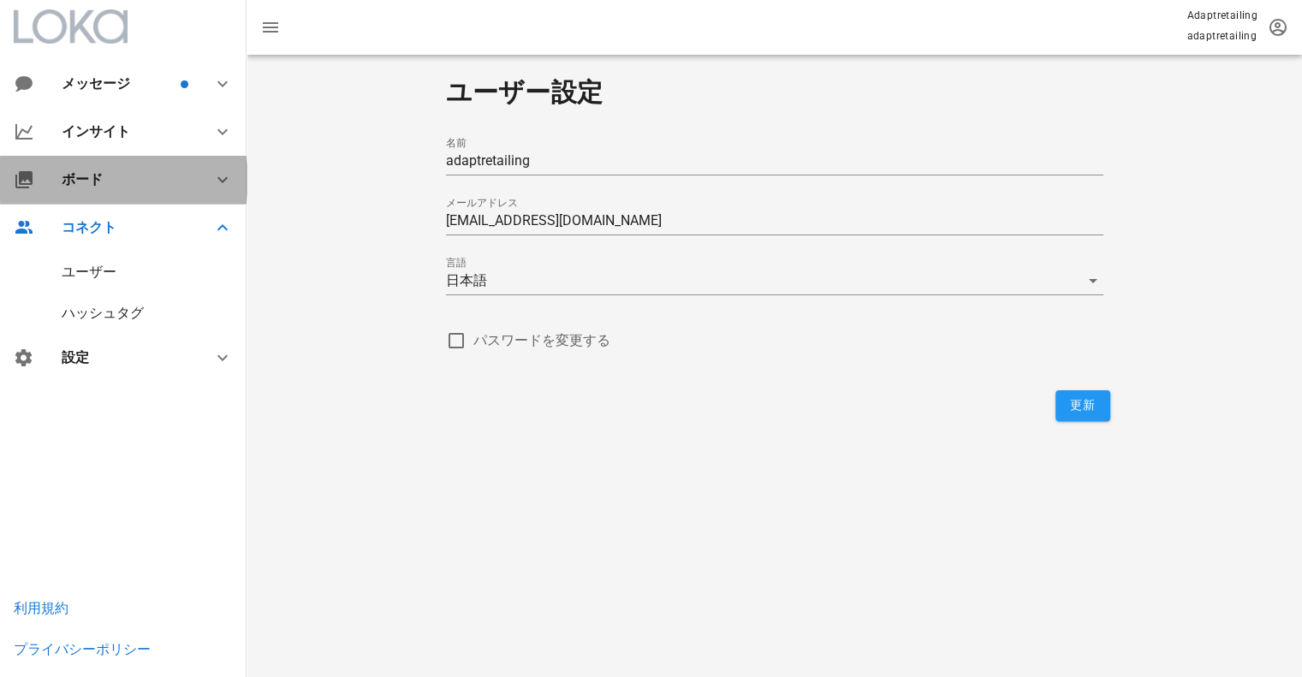
click at [220, 183] on icon at bounding box center [222, 179] width 21 height 21
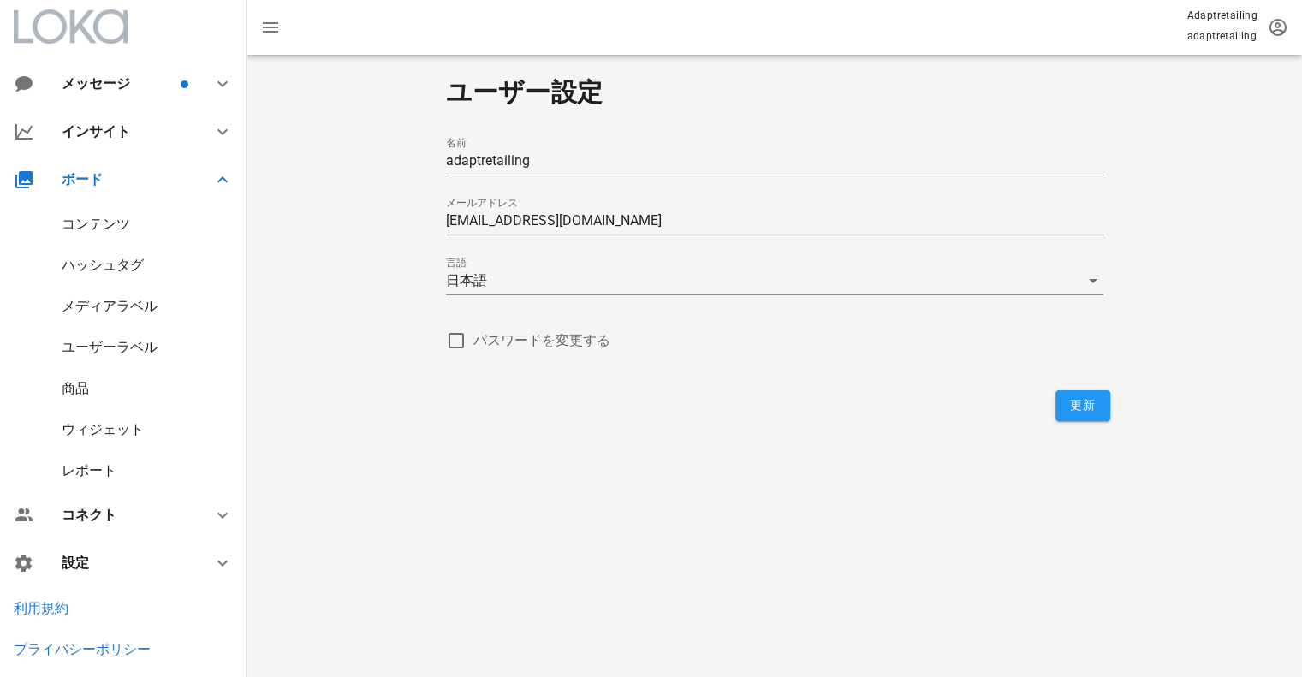
click at [103, 266] on div "ハッシュタグ" at bounding box center [103, 265] width 82 height 16
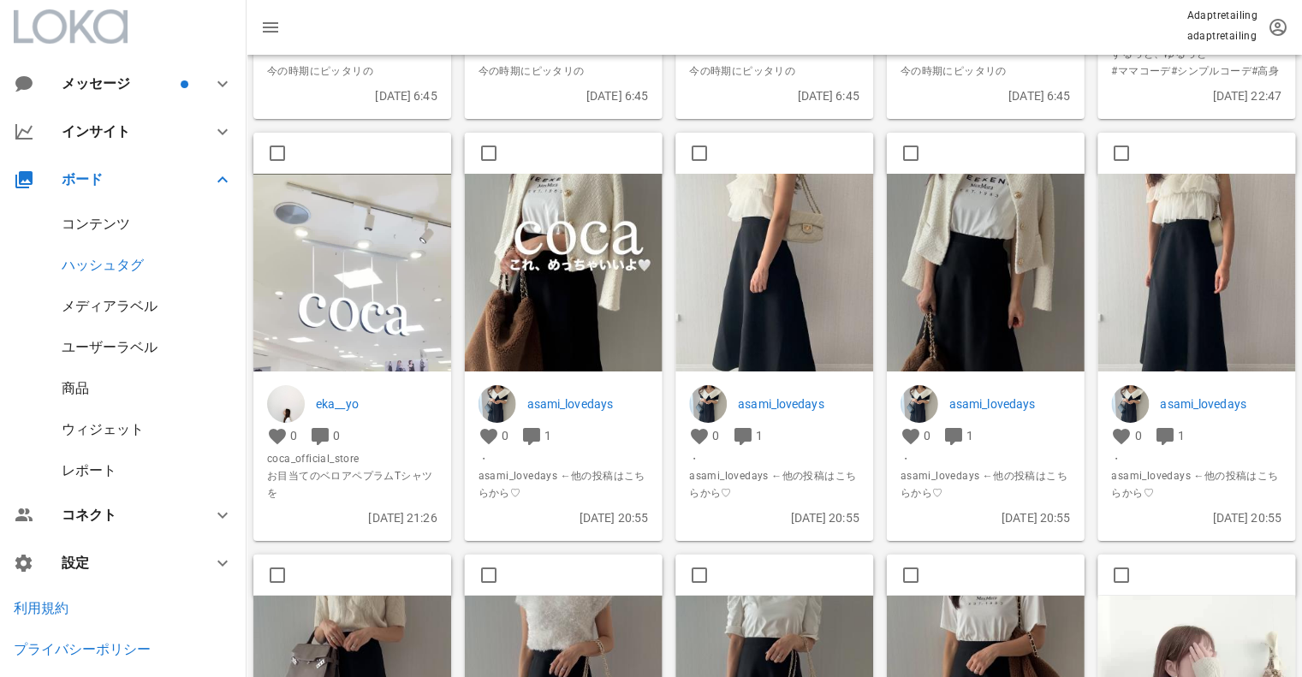
scroll to position [428, 0]
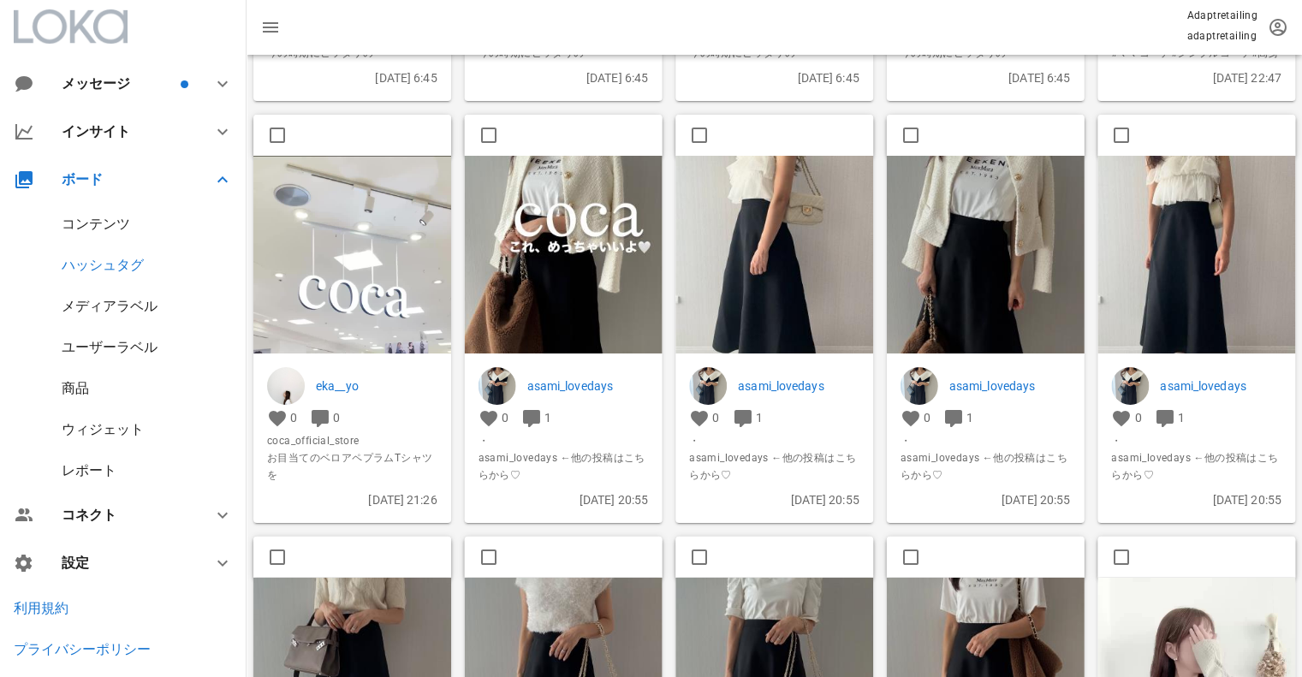
click at [105, 217] on div "コンテンツ" at bounding box center [96, 224] width 68 height 16
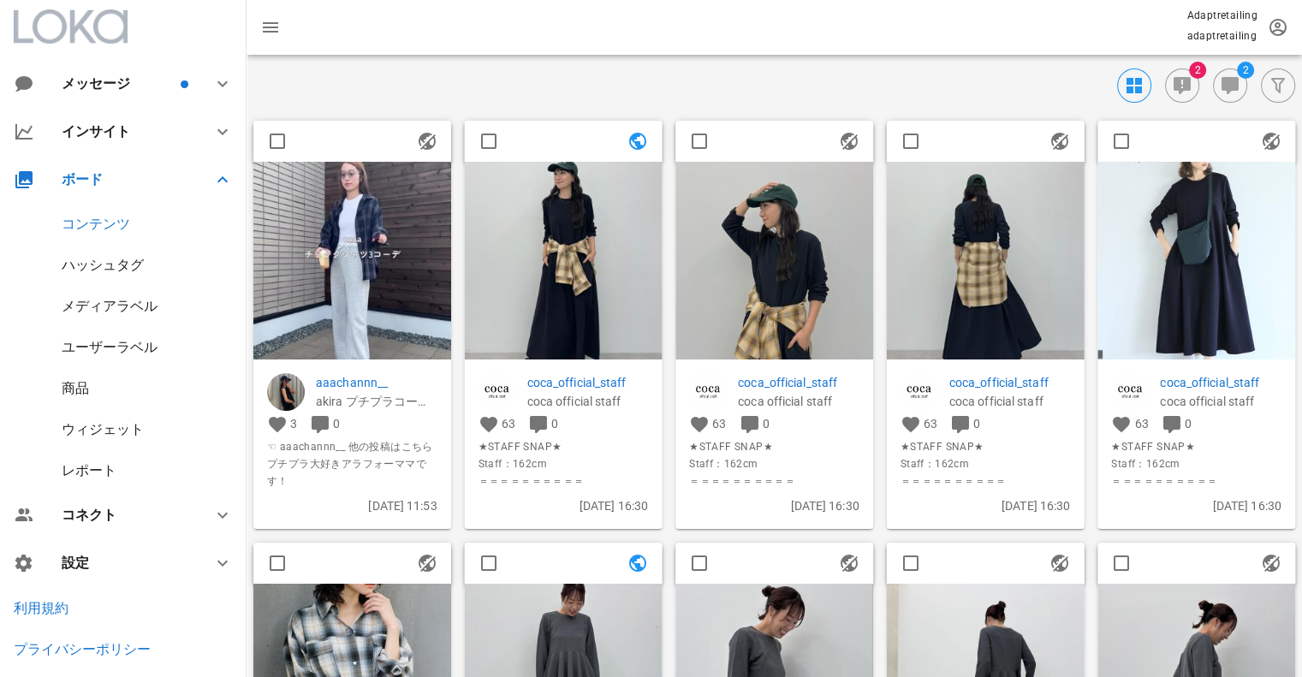
click at [407, 224] on img at bounding box center [352, 261] width 198 height 198
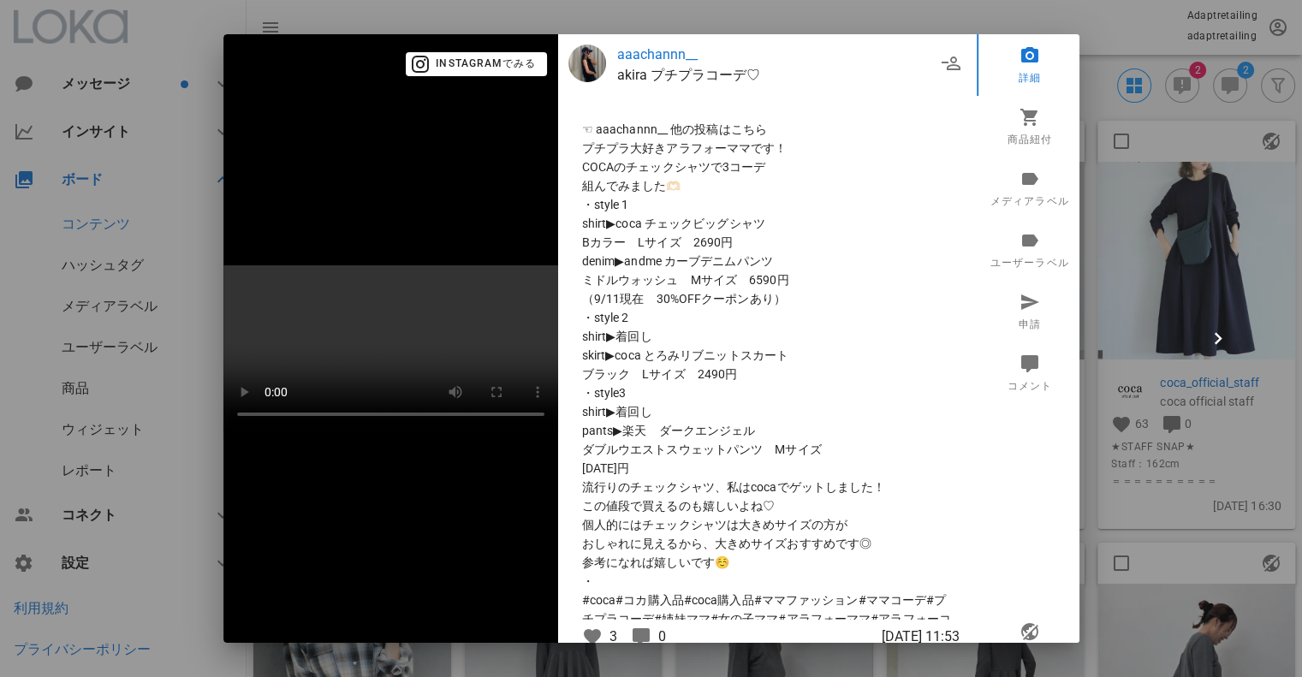
click at [1119, 239] on div at bounding box center [651, 338] width 1302 height 677
